Goal: Information Seeking & Learning: Learn about a topic

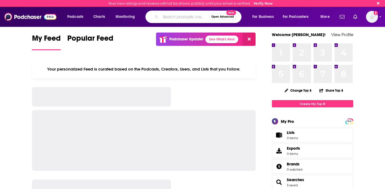
click at [172, 17] on input "Search podcasts, credits, & more..." at bounding box center [184, 16] width 49 height 9
type input "the new way we work"
